Goal: Use online tool/utility: Utilize a website feature to perform a specific function

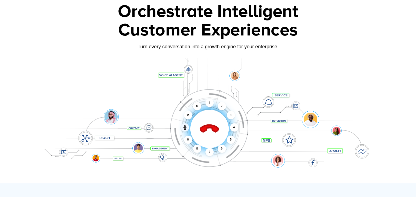
click at [209, 123] on icon at bounding box center [209, 128] width 23 height 23
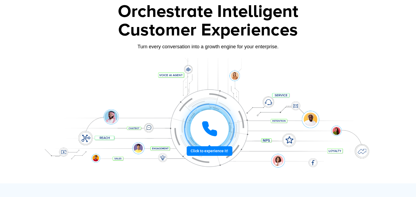
click at [214, 128] on icon at bounding box center [209, 129] width 16 height 16
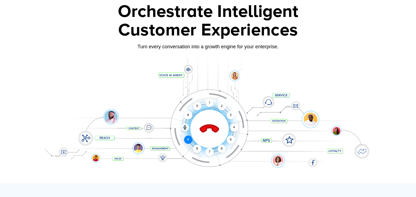
click at [188, 140] on div "9" at bounding box center [188, 140] width 8 height 8
click at [230, 141] on div "5" at bounding box center [230, 140] width 8 height 8
click at [209, 151] on div "7" at bounding box center [209, 152] width 8 height 8
click at [229, 117] on div "3" at bounding box center [230, 115] width 8 height 8
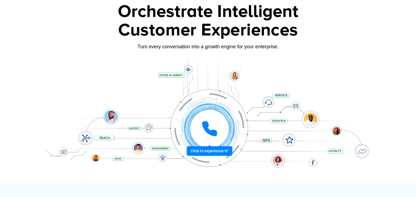
click at [213, 131] on icon at bounding box center [209, 129] width 14 height 14
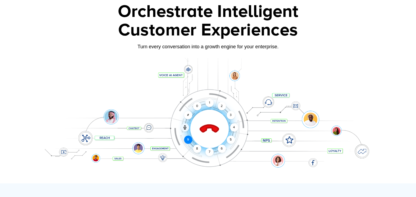
click at [189, 141] on div "9" at bounding box center [188, 140] width 8 height 8
click at [231, 142] on div "5" at bounding box center [230, 140] width 8 height 8
click at [208, 151] on div "7" at bounding box center [209, 152] width 8 height 8
click at [210, 131] on icon at bounding box center [209, 128] width 23 height 23
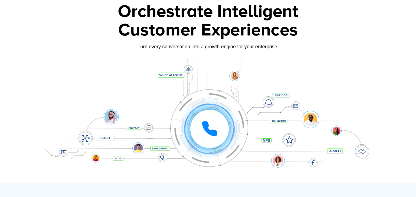
click at [358, 149] on div "Click to experience it! Call ended 1 2 3 4 5 6 7 8 9 # 0" at bounding box center [207, 118] width 341 height 93
click at [211, 118] on div at bounding box center [209, 129] width 38 height 38
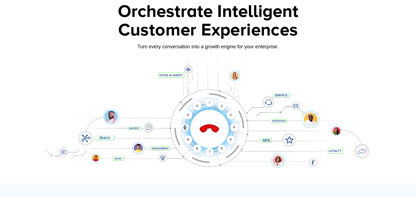
click at [205, 129] on icon at bounding box center [208, 129] width 19 height 19
